Goal: Register for event/course

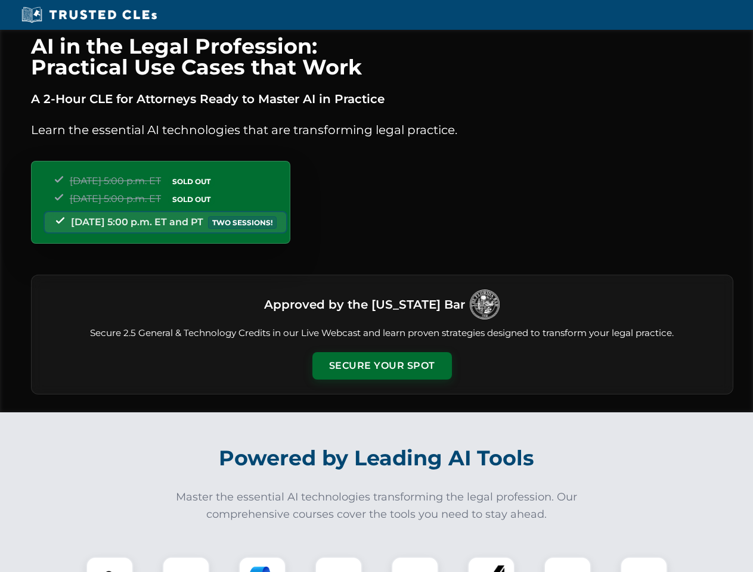
click at [381, 366] on button "Secure Your Spot" at bounding box center [381, 365] width 139 height 27
click at [110, 564] on img at bounding box center [109, 580] width 35 height 35
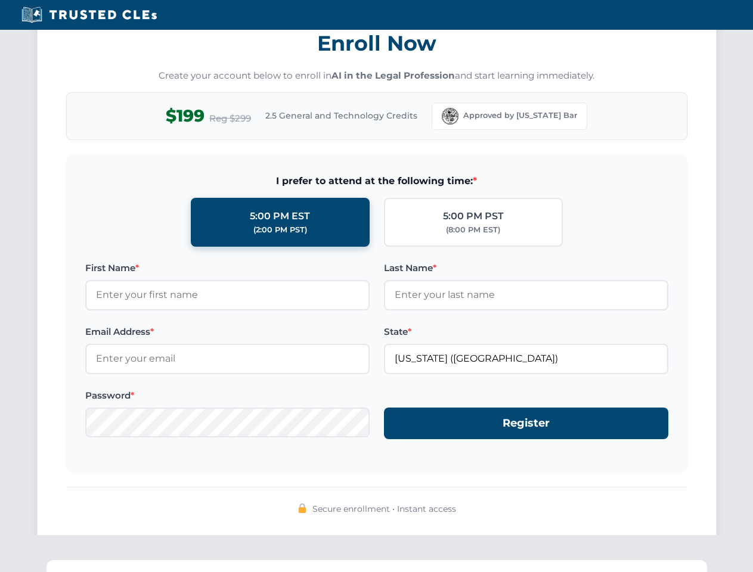
scroll to position [1170, 0]
